Goal: Task Accomplishment & Management: Manage account settings

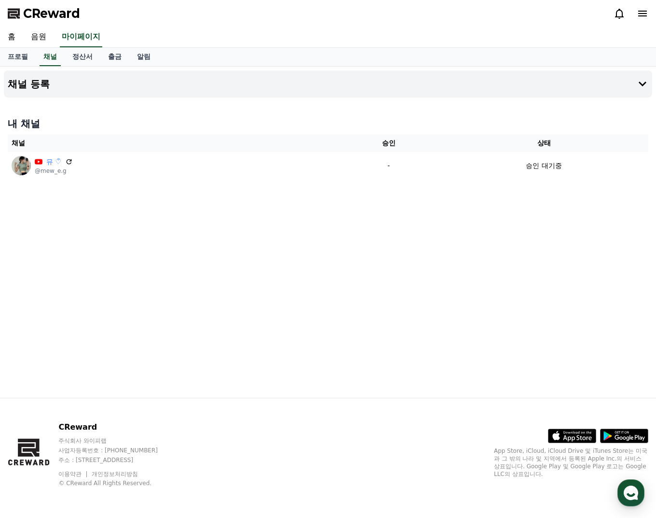
click at [274, 321] on div "채널 등록 내 채널 채널 승인 상태 뮤 ♡ᩚ @mew_e.g - 승인 대기중" at bounding box center [328, 232] width 656 height 331
click at [445, 340] on div "채널 등록 내 채널 채널 승인 상태 뮤 ♡ᩚ @mew_e.g - 승인 대기중" at bounding box center [328, 232] width 656 height 331
click at [41, 37] on link "음원" at bounding box center [38, 37] width 31 height 20
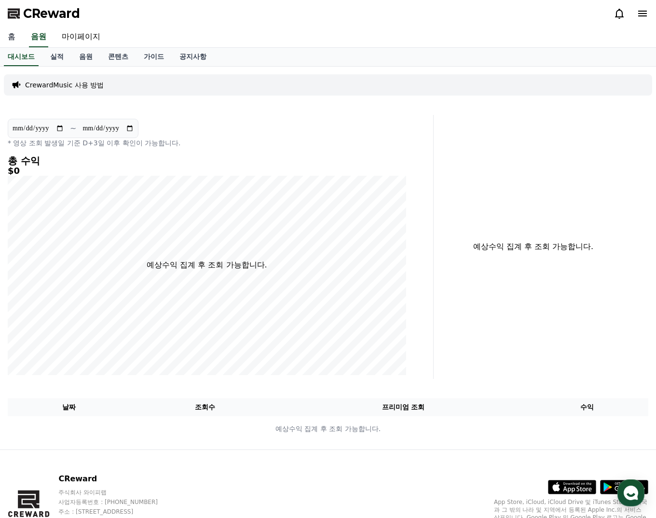
click at [10, 37] on link "홈" at bounding box center [11, 37] width 23 height 20
click at [261, 127] on div "**********" at bounding box center [207, 133] width 399 height 29
click at [14, 39] on link "홈" at bounding box center [11, 37] width 23 height 20
click at [86, 36] on link "마이페이지" at bounding box center [81, 37] width 54 height 20
select select "**********"
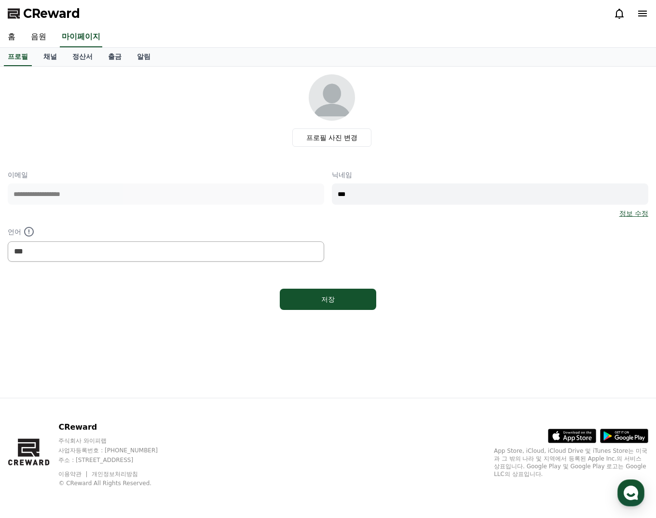
select select "**********"
click at [56, 57] on link "채널" at bounding box center [50, 57] width 29 height 18
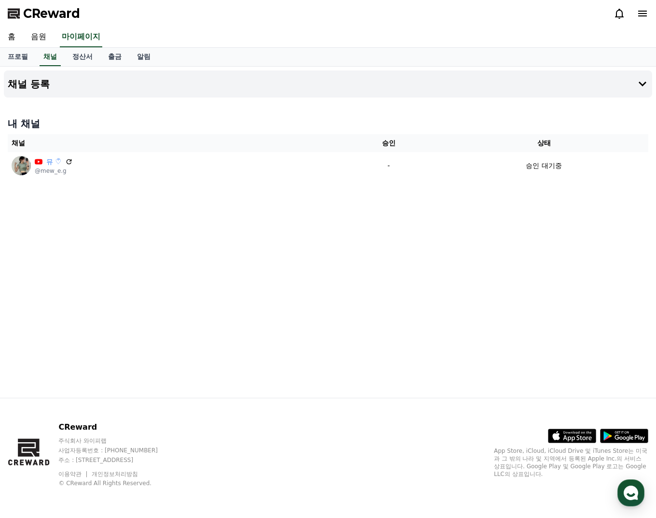
click at [346, 275] on div "채널 등록 내 채널 채널 승인 상태 뮤 ♡ᩚ @mew_e.g - 승인 대기중" at bounding box center [328, 232] width 656 height 331
drag, startPoint x: 334, startPoint y: 257, endPoint x: 328, endPoint y: 256, distance: 5.8
click at [334, 256] on div "채널 등록 내 채널 채널 승인 상태 뮤 ♡ᩚ @mew_e.g - 승인 대기중" at bounding box center [328, 232] width 656 height 331
click at [92, 56] on link "정산서" at bounding box center [83, 57] width 36 height 18
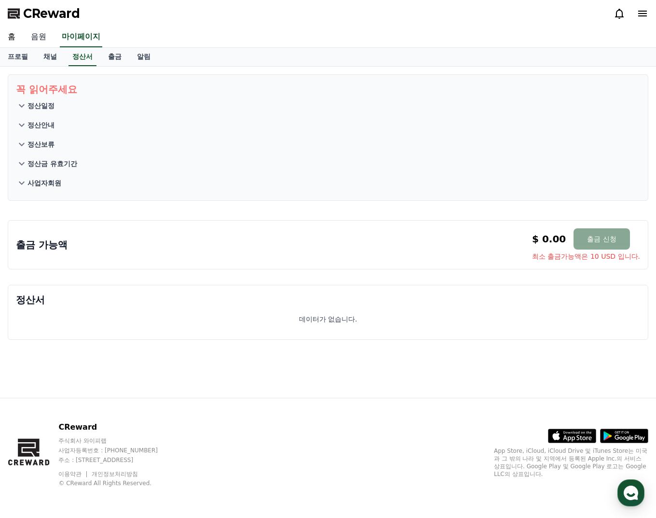
click at [36, 40] on link "음원" at bounding box center [38, 37] width 31 height 20
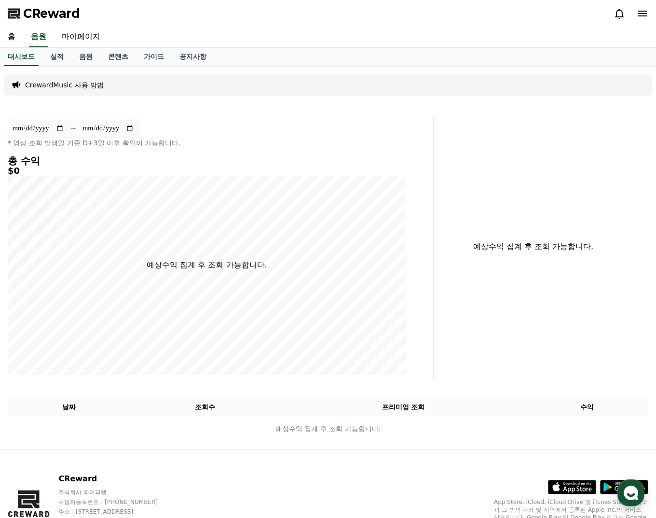
click at [11, 39] on link "홈" at bounding box center [11, 37] width 23 height 20
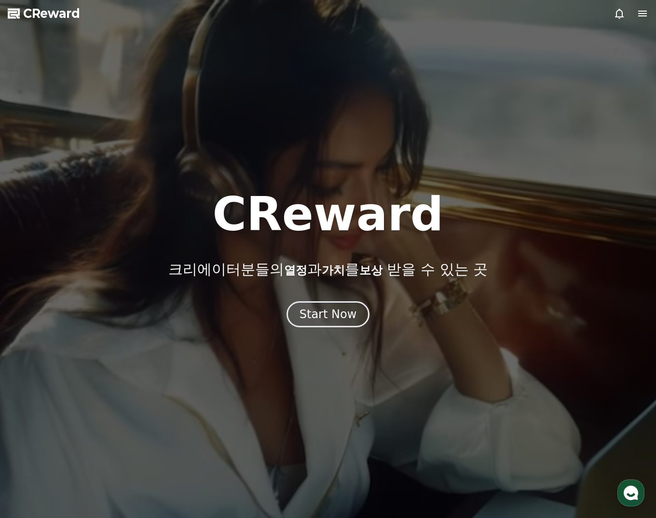
click at [606, 127] on div at bounding box center [328, 259] width 656 height 518
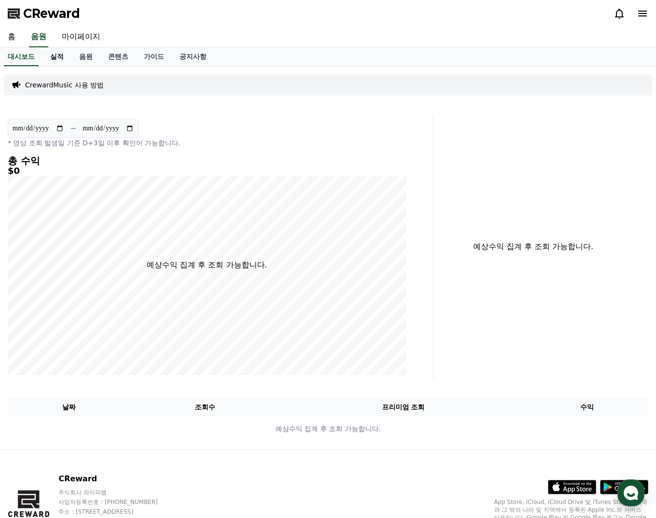
click at [54, 63] on link "실적" at bounding box center [56, 57] width 29 height 18
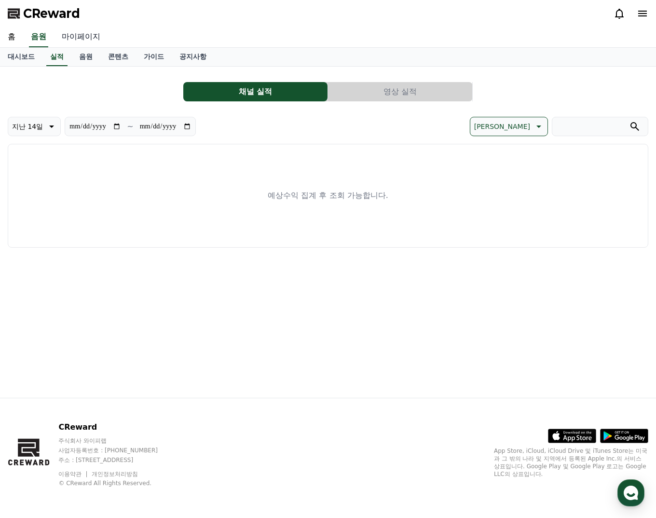
click at [77, 34] on link "마이페이지" at bounding box center [81, 37] width 54 height 20
select select "**********"
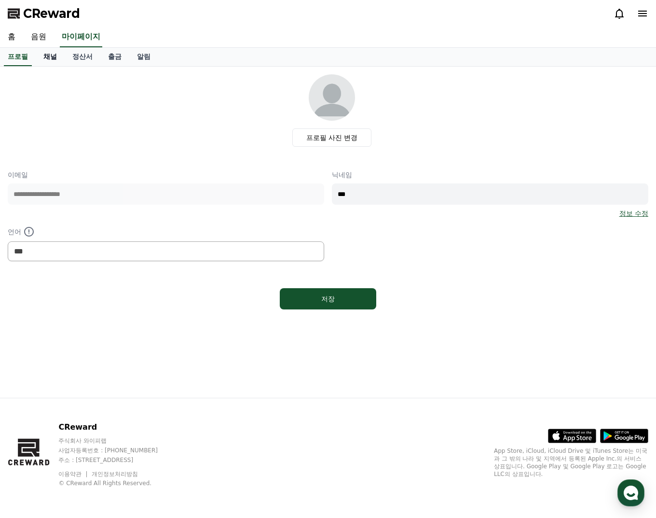
click at [56, 56] on link "채널" at bounding box center [50, 57] width 29 height 18
